Goal: Information Seeking & Learning: Understand process/instructions

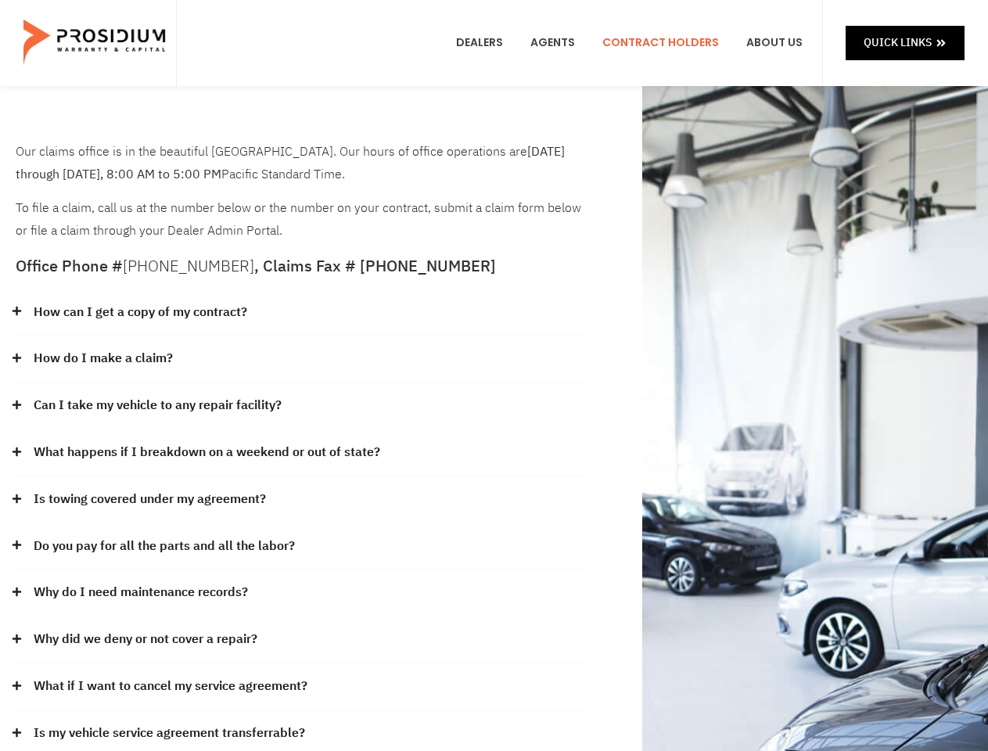
click at [494, 376] on div "How do I make a claim?" at bounding box center [300, 359] width 568 height 47
click at [300, 313] on div "How can I get a copy of my contract?" at bounding box center [300, 312] width 568 height 47
click at [139, 312] on link "How can I get a copy of my contract?" at bounding box center [141, 312] width 214 height 23
click at [300, 359] on div "How do I make a claim?" at bounding box center [300, 359] width 568 height 47
click at [102, 358] on link "How do I make a claim?" at bounding box center [103, 358] width 139 height 23
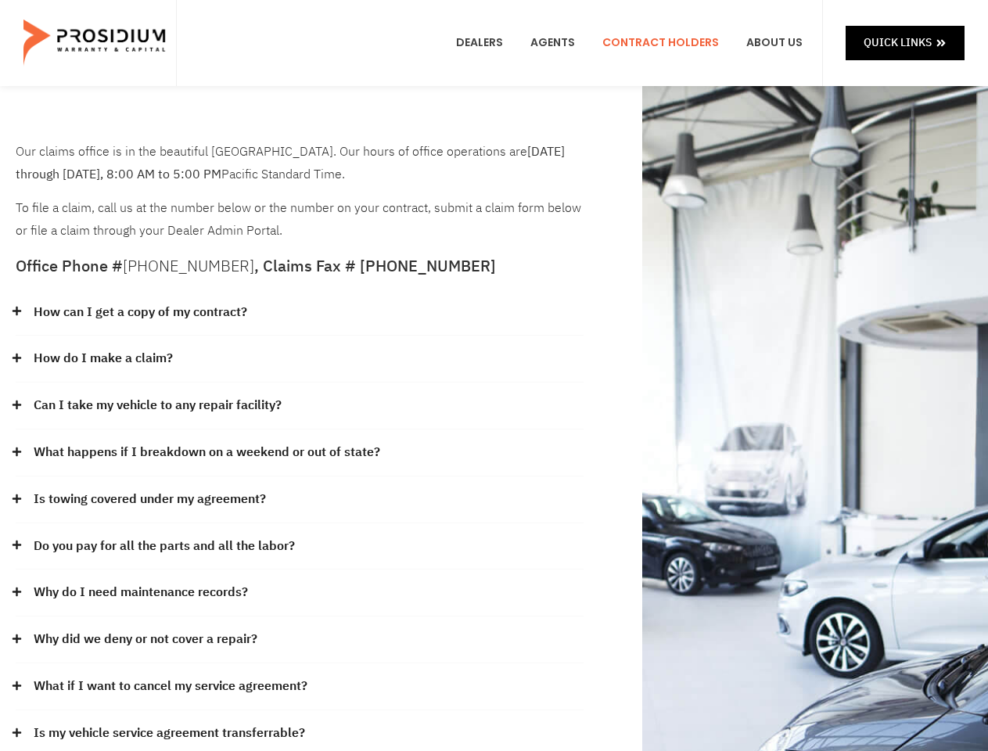
click at [300, 406] on div "Can I take my vehicle to any repair facility?" at bounding box center [300, 406] width 568 height 47
click at [158, 405] on link "Can I take my vehicle to any repair facility?" at bounding box center [158, 405] width 248 height 23
click at [300, 453] on link "What happens if I breakdown on a weekend or out of state?" at bounding box center [207, 452] width 347 height 23
click at [205, 452] on link "What happens if I breakdown on a weekend or out of state?" at bounding box center [207, 452] width 347 height 23
click at [300, 500] on div "Is towing covered under my agreement?" at bounding box center [300, 499] width 568 height 47
